Goal: Information Seeking & Learning: Learn about a topic

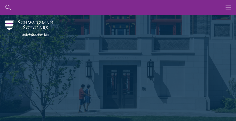
click at [229, 7] on icon "button" at bounding box center [228, 7] width 6 height 15
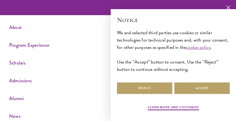
click at [227, 9] on icon "button" at bounding box center [228, 7] width 4 height 15
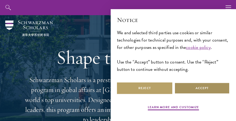
click at [193, 85] on button "Accept" at bounding box center [201, 88] width 55 height 12
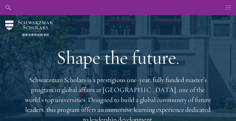
click at [228, 9] on icon "button" at bounding box center [228, 7] width 6 height 15
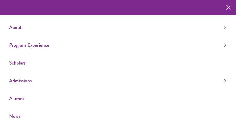
click at [226, 9] on icon "button" at bounding box center [228, 7] width 4 height 15
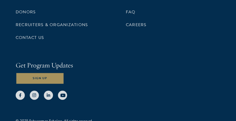
scroll to position [2164, 0]
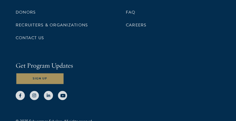
click at [38, 73] on button "Sign Up" at bounding box center [40, 79] width 48 height 12
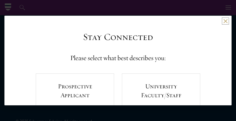
scroll to position [0, 0]
click at [222, 22] on div "Back" at bounding box center [117, 25] width 227 height 13
click at [224, 21] on button at bounding box center [225, 21] width 4 height 4
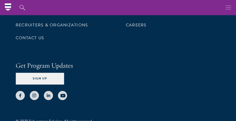
click at [228, 12] on icon "button" at bounding box center [228, 7] width 6 height 15
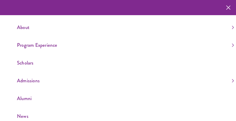
scroll to position [12, 0]
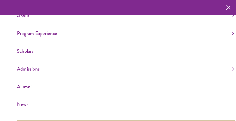
click at [37, 69] on link "Admissions" at bounding box center [125, 68] width 217 height 9
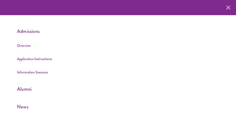
scroll to position [50, 0]
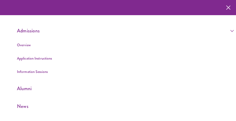
click at [38, 59] on link "Application Instructions" at bounding box center [34, 58] width 35 height 5
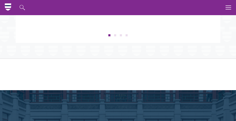
scroll to position [857, 0]
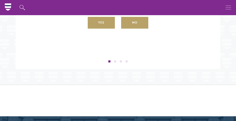
click at [225, 5] on button "button" at bounding box center [228, 7] width 15 height 15
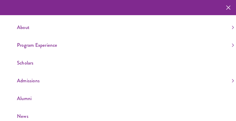
click at [34, 63] on link "Scholars" at bounding box center [125, 62] width 217 height 9
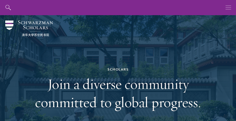
click at [225, 8] on button "button" at bounding box center [228, 7] width 15 height 15
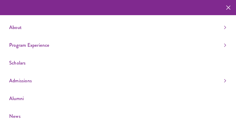
click at [222, 81] on link "Admissions" at bounding box center [117, 80] width 217 height 9
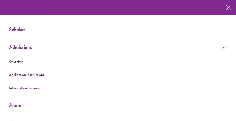
scroll to position [34, 0]
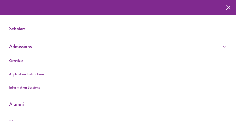
click at [22, 61] on link "Overview" at bounding box center [16, 60] width 14 height 5
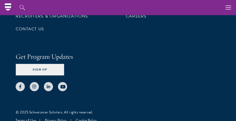
scroll to position [2799, 0]
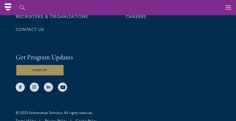
click at [42, 64] on button "Sign Up" at bounding box center [40, 70] width 48 height 12
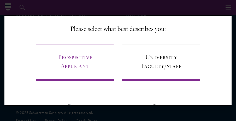
scroll to position [30, 0]
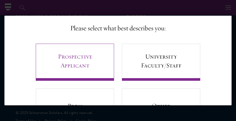
click at [86, 63] on link "Prospective Applicant" at bounding box center [75, 62] width 78 height 37
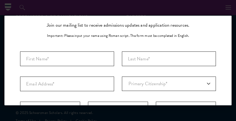
scroll to position [0, 0]
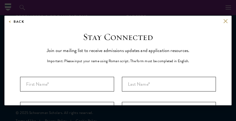
click at [223, 21] on div "Back" at bounding box center [117, 25] width 227 height 13
click at [225, 21] on button at bounding box center [225, 21] width 4 height 4
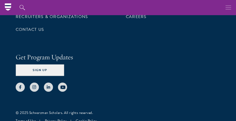
click at [225, 11] on icon "button" at bounding box center [228, 7] width 6 height 15
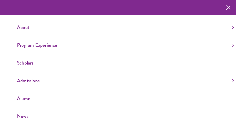
click at [233, 81] on header "About Overview Leadership Donors Program Experience Overview Curriculum Student…" at bounding box center [118, 60] width 236 height 121
click at [229, 80] on link "Admissions" at bounding box center [125, 80] width 217 height 9
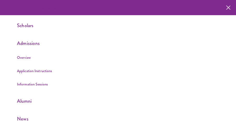
scroll to position [38, 0]
click at [226, 5] on link "Program Experience" at bounding box center [125, 7] width 217 height 9
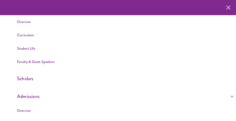
click at [226, 5] on link "Program Experience" at bounding box center [125, 7] width 217 height 9
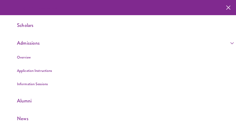
click at [229, 7] on link "Program Experience" at bounding box center [125, 7] width 217 height 9
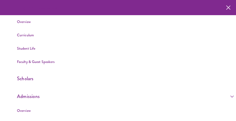
click at [229, 7] on link "Program Experience" at bounding box center [125, 7] width 217 height 9
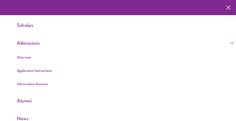
click at [229, 7] on link "Program Experience" at bounding box center [125, 7] width 217 height 9
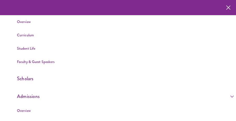
click at [229, 7] on link "Program Experience" at bounding box center [125, 7] width 217 height 9
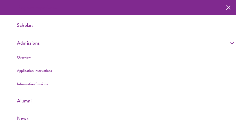
click at [229, 7] on link "Program Experience" at bounding box center [125, 7] width 217 height 9
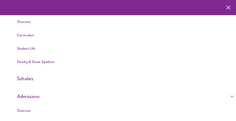
click at [229, 7] on link "Program Experience" at bounding box center [125, 7] width 217 height 9
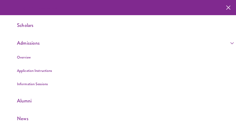
click at [229, 7] on link "Program Experience" at bounding box center [125, 7] width 217 height 9
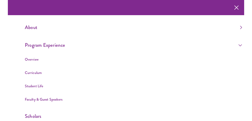
scroll to position [0, 0]
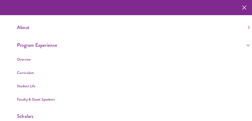
click at [236, 7] on icon "button" at bounding box center [244, 7] width 4 height 15
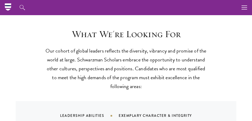
scroll to position [116, 0]
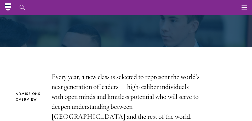
click at [10, 7] on icon at bounding box center [8, 7] width 6 height 2
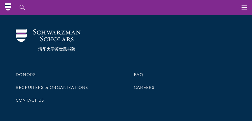
scroll to position [1665, 0]
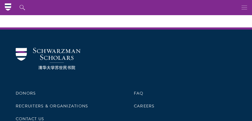
click at [242, 10] on icon "button" at bounding box center [244, 7] width 6 height 15
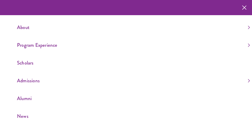
scroll to position [0, 0]
click at [242, 8] on icon "button" at bounding box center [244, 7] width 4 height 15
